Goal: Subscribe to service/newsletter

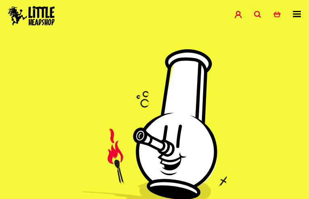
type input "gOQxjJin"
type input "[EMAIL_ADDRESS][DOMAIN_NAME]"
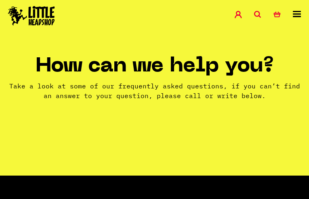
type input "ranCqhzVsFet"
type input "[EMAIL_ADDRESS][DOMAIN_NAME]"
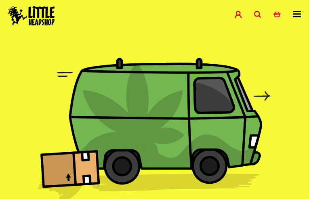
type input "LXwdnEQBLUBLhrPB"
type input "[EMAIL_ADDRESS][DOMAIN_NAME]"
